Goal: Task Accomplishment & Management: Manage account settings

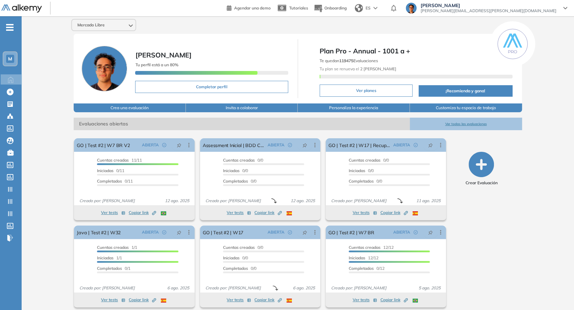
click at [517, 7] on span "[PERSON_NAME]" at bounding box center [488, 5] width 136 height 5
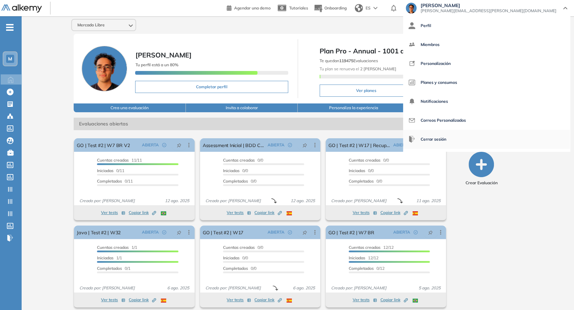
click at [446, 138] on span "Cerrar sesión" at bounding box center [433, 139] width 26 height 16
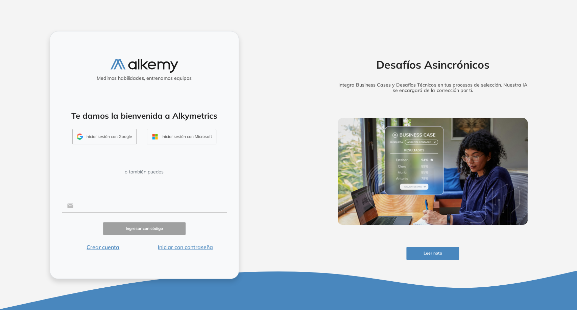
click at [172, 202] on input "text" at bounding box center [149, 205] width 153 height 13
type input "**********"
click at [190, 247] on button "Iniciar con contraseña" at bounding box center [185, 247] width 82 height 8
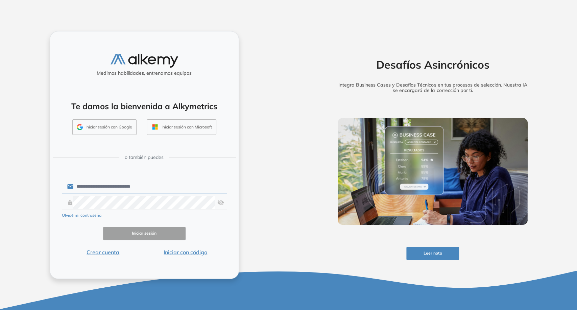
click at [167, 211] on div "Olvidé mi contraseña" at bounding box center [144, 214] width 165 height 8
click at [168, 230] on button "Iniciar sesión" at bounding box center [144, 233] width 82 height 13
